Goal: Task Accomplishment & Management: Manage account settings

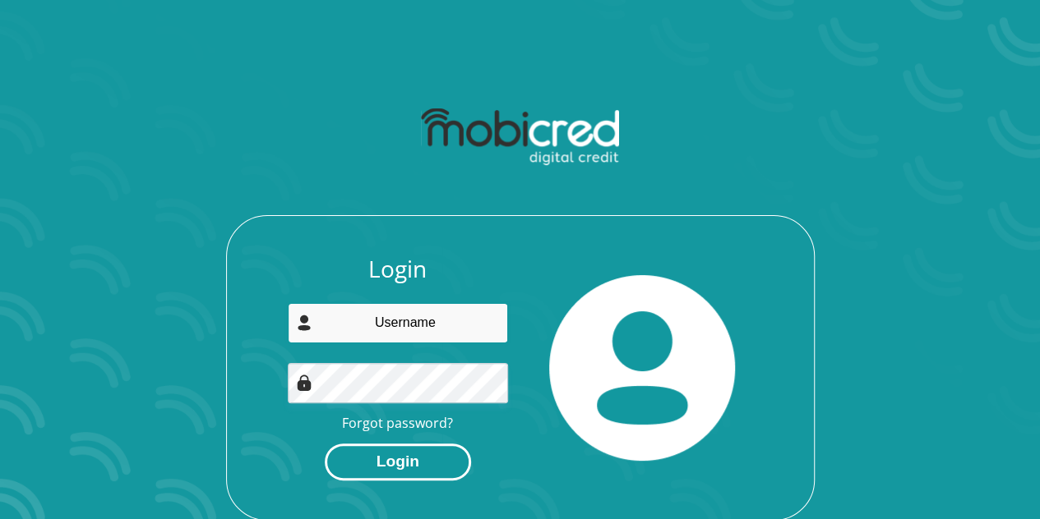
type input "[EMAIL_ADDRESS][DOMAIN_NAME]"
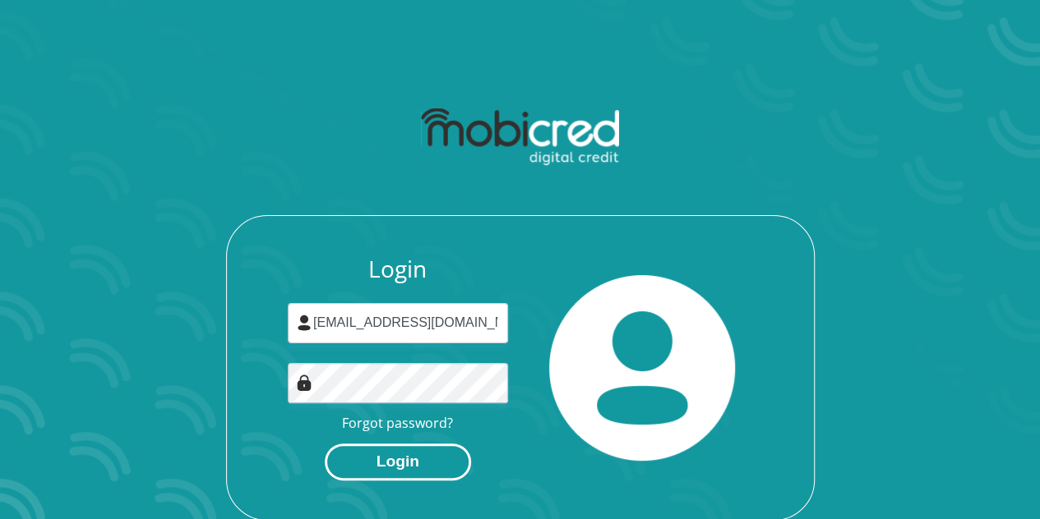
click at [426, 459] on button "Login" at bounding box center [398, 462] width 146 height 37
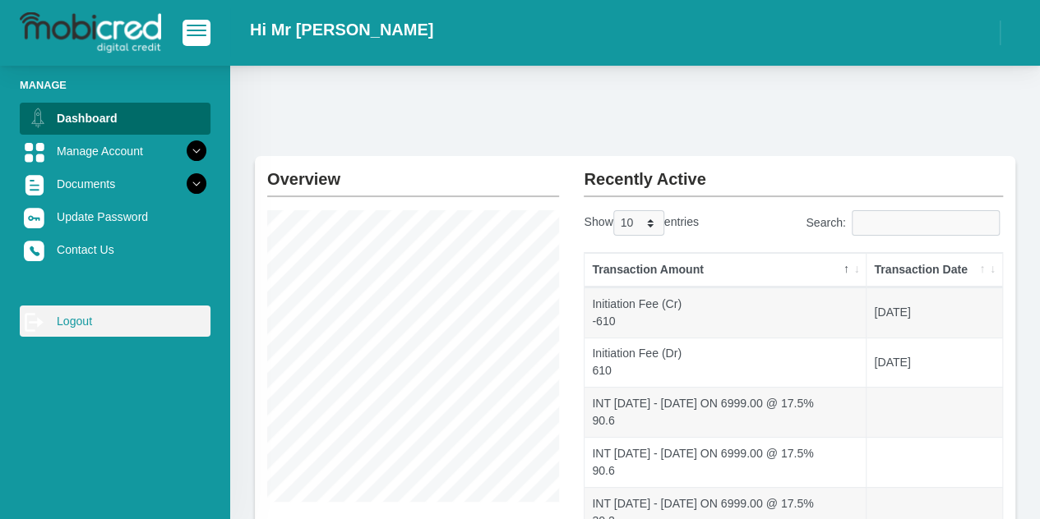
click at [105, 316] on link "log out Logout" at bounding box center [115, 321] width 191 height 31
